Goal: Find specific page/section

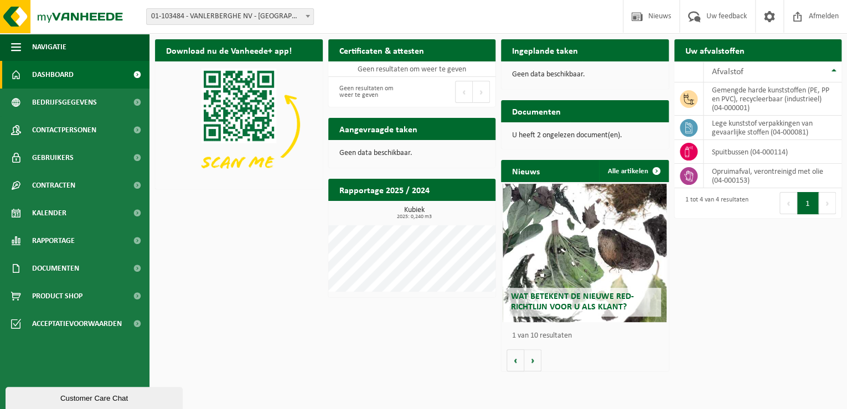
click at [138, 70] on span at bounding box center [137, 75] width 25 height 28
click at [54, 186] on span "Contracten" at bounding box center [53, 186] width 43 height 28
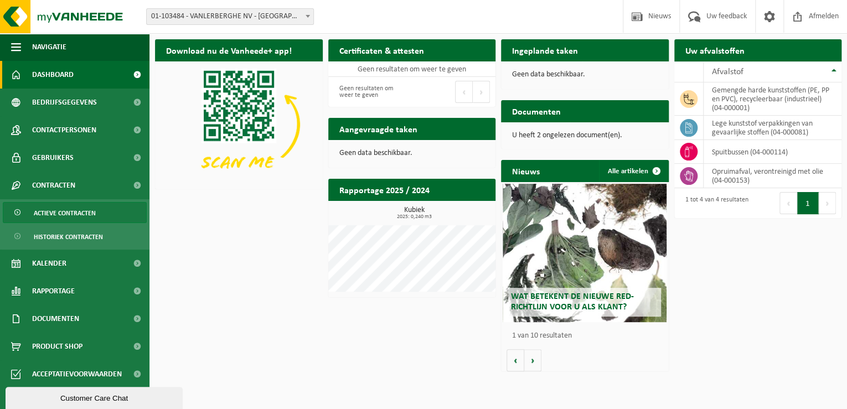
click at [53, 213] on span "Actieve contracten" at bounding box center [65, 213] width 62 height 21
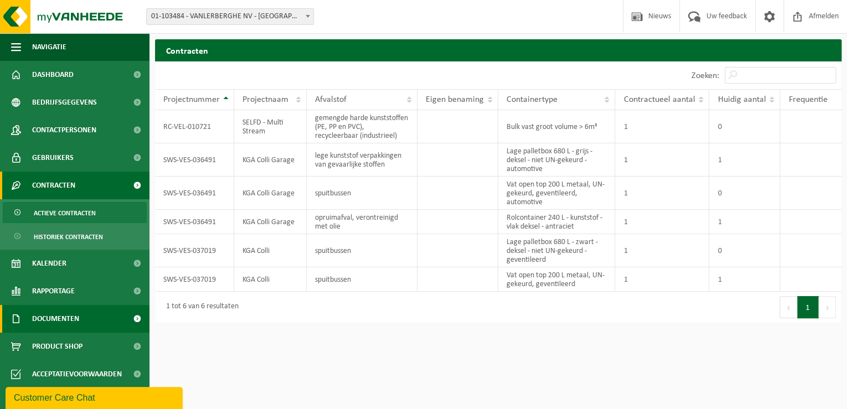
click at [119, 311] on link "Documenten" at bounding box center [74, 319] width 149 height 28
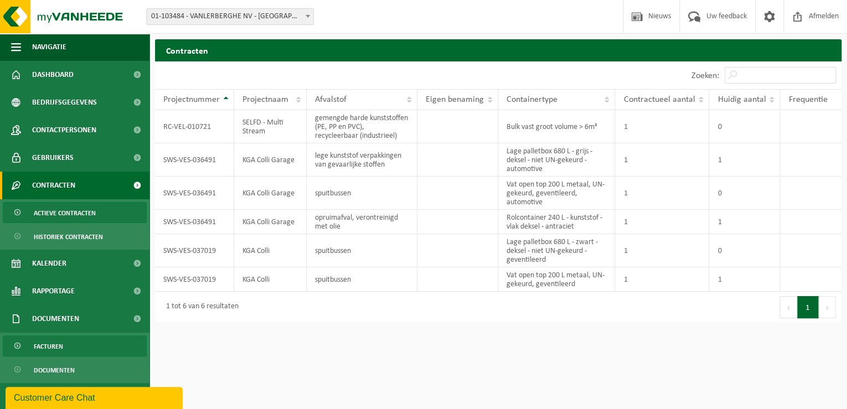
click at [35, 340] on span "Facturen" at bounding box center [48, 346] width 29 height 21
